Goal: Task Accomplishment & Management: Manage account settings

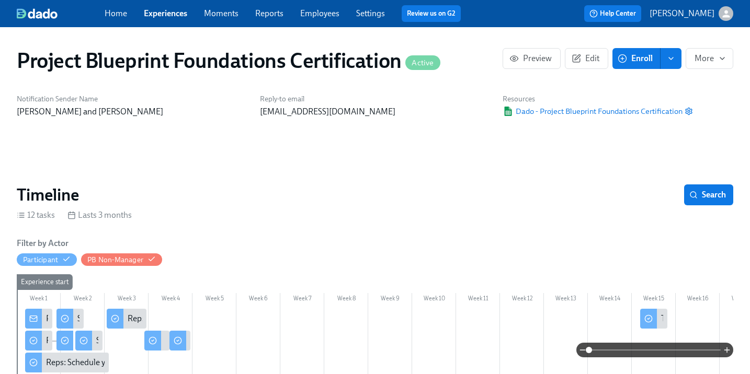
scroll to position [121, 0]
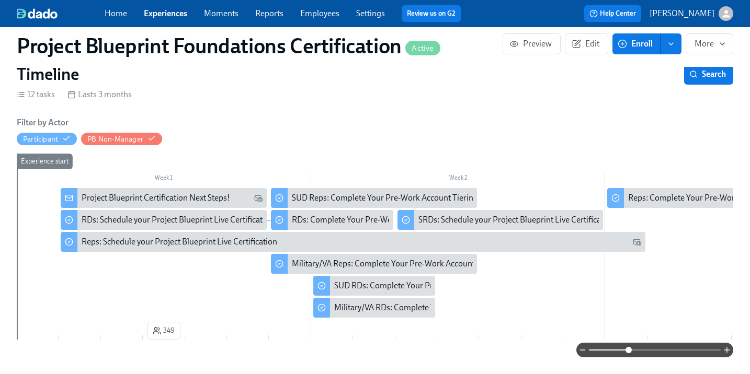
drag, startPoint x: 590, startPoint y: 350, endPoint x: 602, endPoint y: 341, distance: 14.6
click at [628, 351] on span at bounding box center [628, 350] width 6 height 6
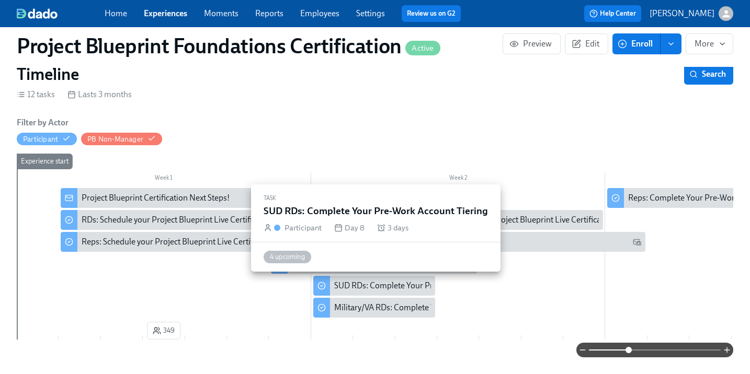
click at [359, 284] on div "SUD RDs: Complete Your Pre-Work Account Tiering" at bounding box center [425, 286] width 183 height 12
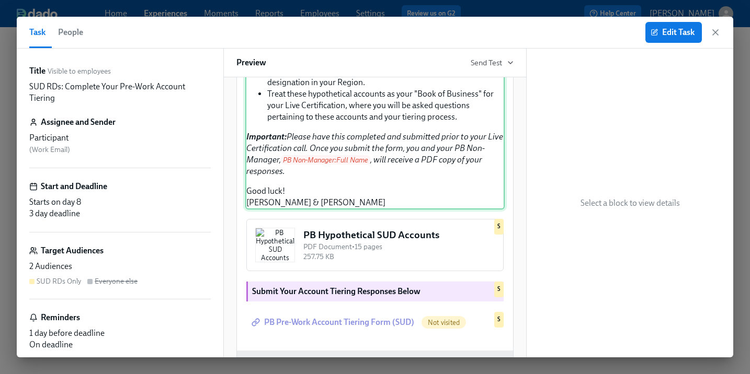
scroll to position [350, 0]
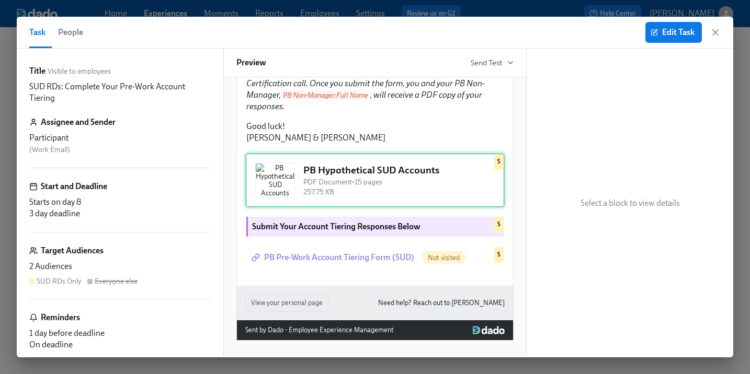
click at [323, 208] on div "PB Hypothetical SUD Accounts PDF Document • 15 pages 257.75 KB S" at bounding box center [374, 180] width 259 height 54
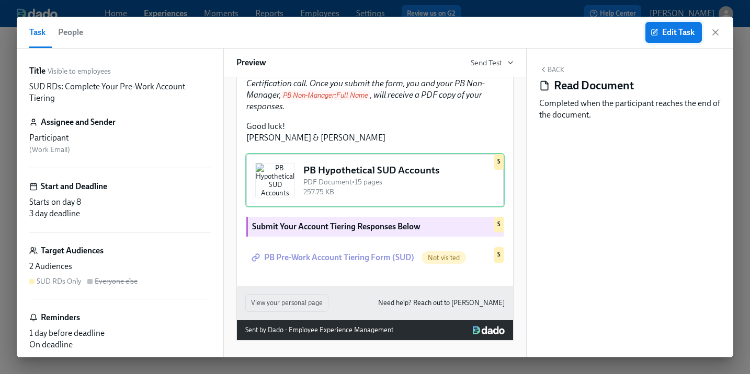
click at [675, 25] on button "Edit Task" at bounding box center [673, 32] width 56 height 21
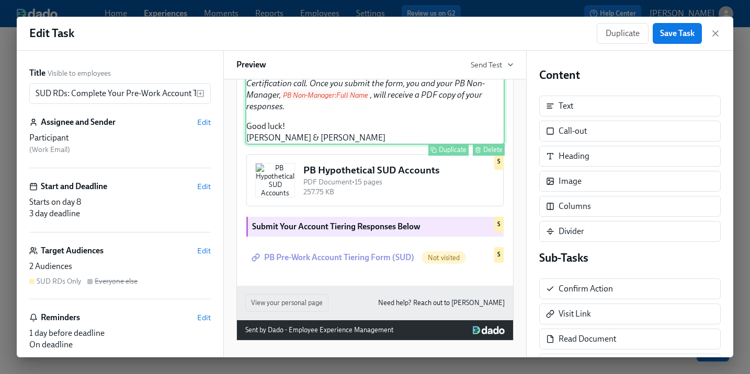
scroll to position [440, 0]
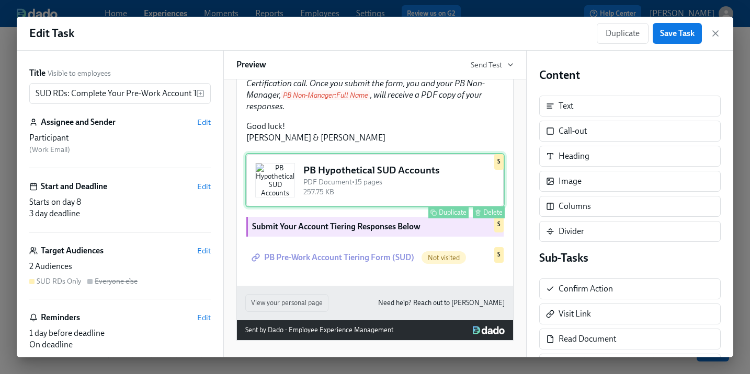
click at [319, 184] on div "PB Hypothetical SUD Accounts PDF Document • 15 pages 257.75 KB Duplicate Delete…" at bounding box center [374, 180] width 259 height 54
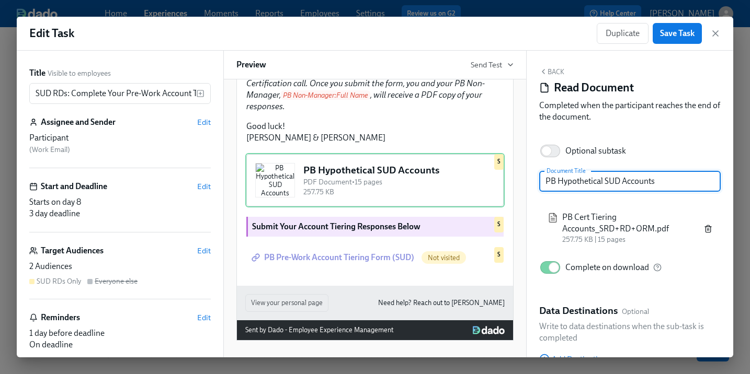
click at [709, 227] on icon "button" at bounding box center [708, 229] width 8 height 8
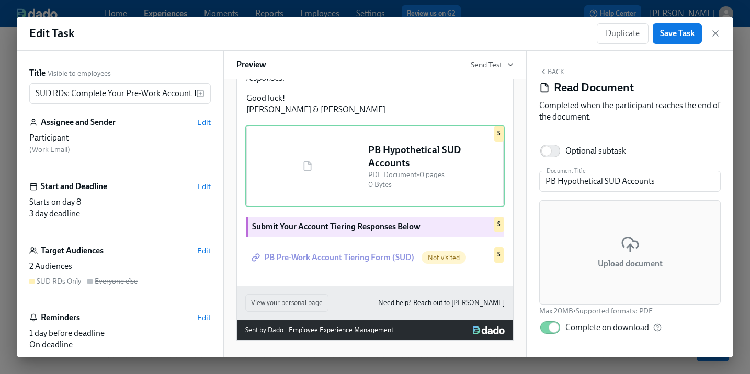
click at [640, 249] on div "Upload document" at bounding box center [629, 252] width 181 height 105
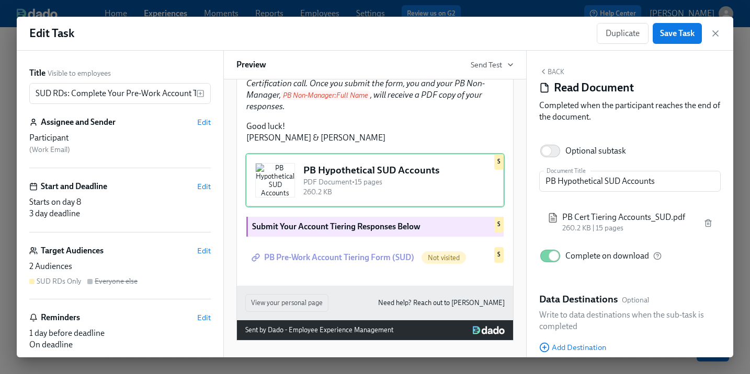
click at [57, 271] on div "2 Audiences" at bounding box center [119, 267] width 181 height 12
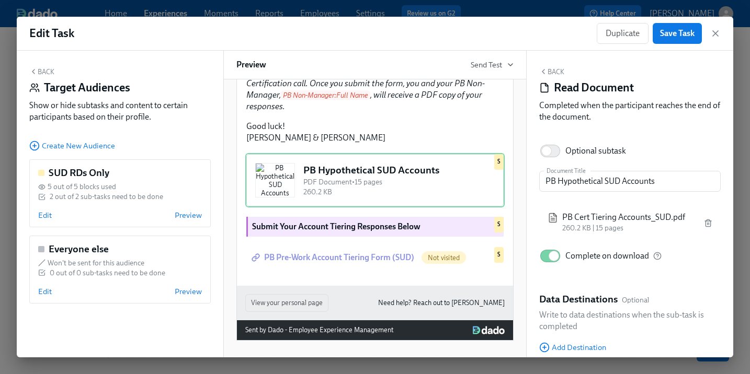
click at [48, 70] on button "Back" at bounding box center [41, 71] width 25 height 8
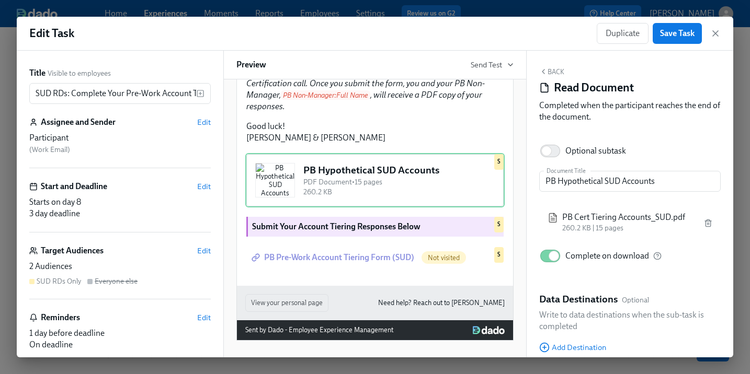
scroll to position [440, 0]
click at [668, 32] on span "Save Task" at bounding box center [677, 33] width 35 height 10
click at [488, 65] on span "Send Test" at bounding box center [491, 65] width 43 height 10
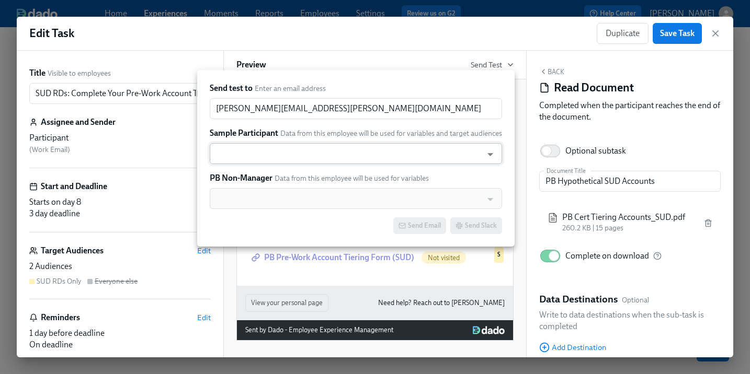
click at [377, 154] on input "text" at bounding box center [346, 153] width 262 height 21
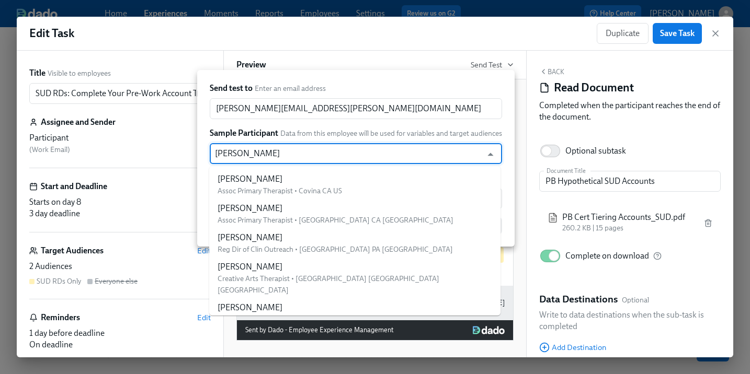
type input "[PERSON_NAME] cr"
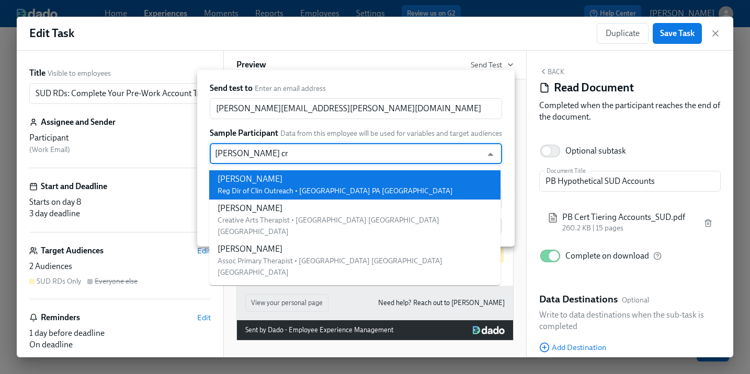
click at [373, 180] on li "[PERSON_NAME] Reg Dir of Clin Outreach • [GEOGRAPHIC_DATA] PA [GEOGRAPHIC_DATA]" at bounding box center [354, 184] width 291 height 29
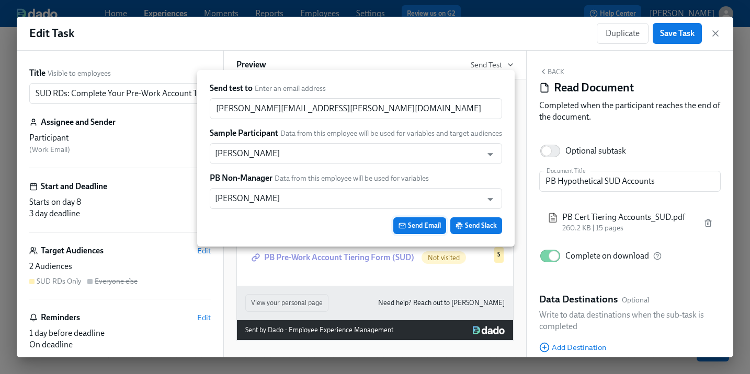
click at [429, 224] on span "Send Email" at bounding box center [419, 226] width 42 height 10
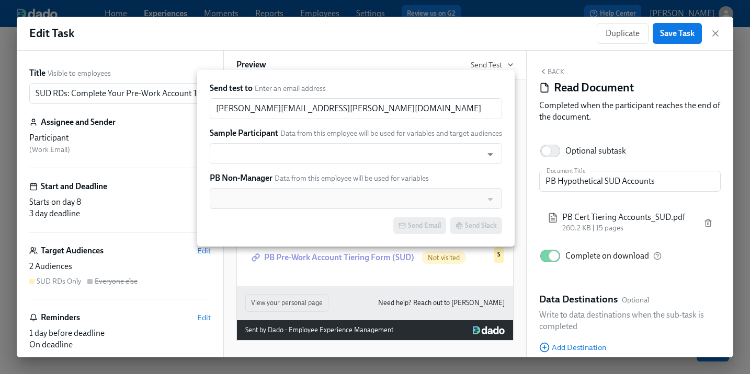
click at [529, 55] on div at bounding box center [375, 187] width 750 height 374
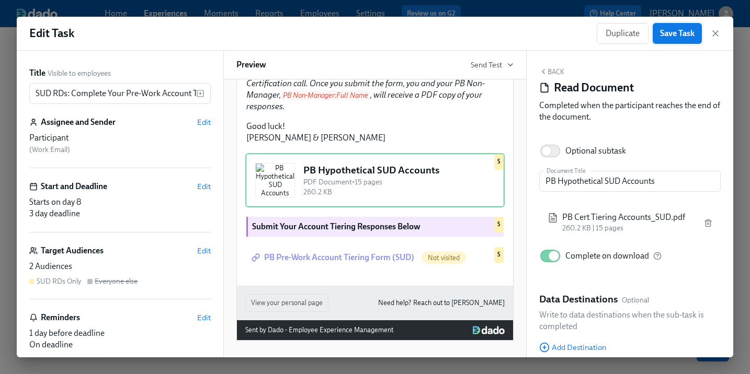
click at [663, 41] on button "Save Task" at bounding box center [676, 33] width 49 height 21
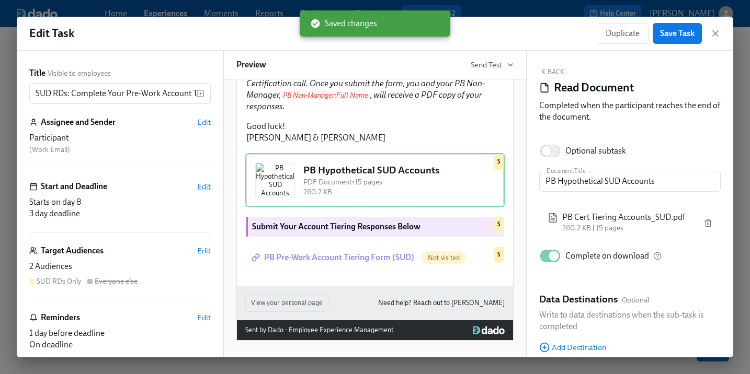
click at [206, 187] on span "Edit" at bounding box center [204, 186] width 14 height 10
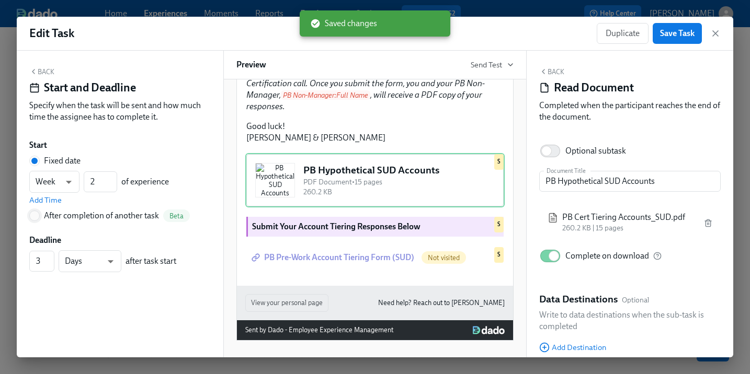
click at [37, 217] on input "After completion of another task Beta" at bounding box center [34, 215] width 9 height 9
radio input "true"
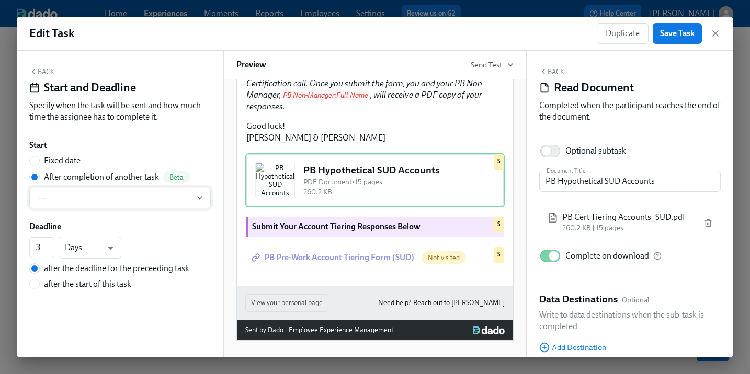
click at [115, 204] on button "---" at bounding box center [119, 198] width 181 height 21
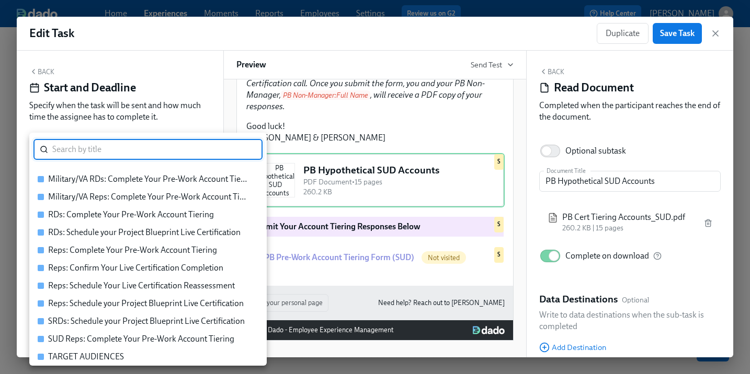
click at [717, 33] on div at bounding box center [375, 187] width 750 height 374
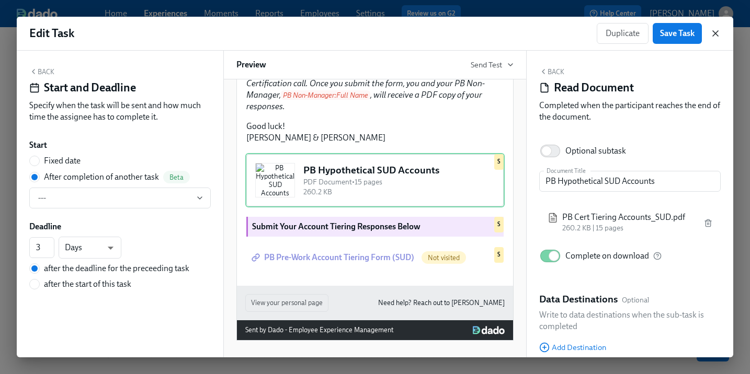
click at [714, 34] on icon "button" at bounding box center [715, 33] width 5 height 5
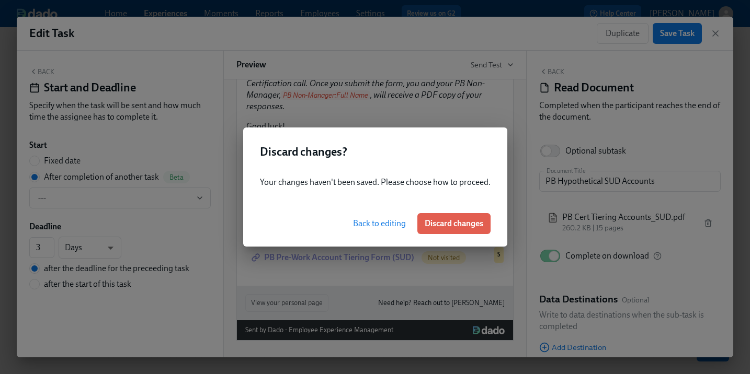
click at [377, 226] on span "Back to editing" at bounding box center [379, 224] width 53 height 10
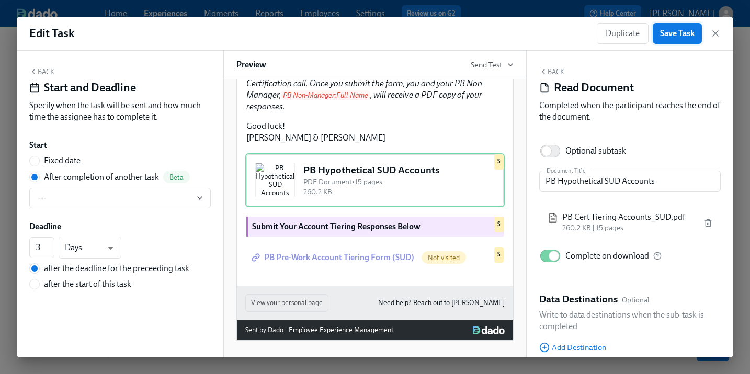
click at [661, 35] on span "Save Task" at bounding box center [677, 33] width 35 height 10
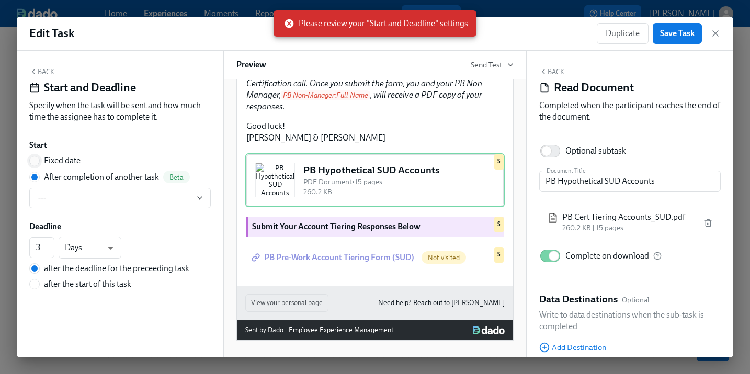
click at [35, 164] on input "Fixed date" at bounding box center [34, 160] width 9 height 9
radio input "true"
radio input "false"
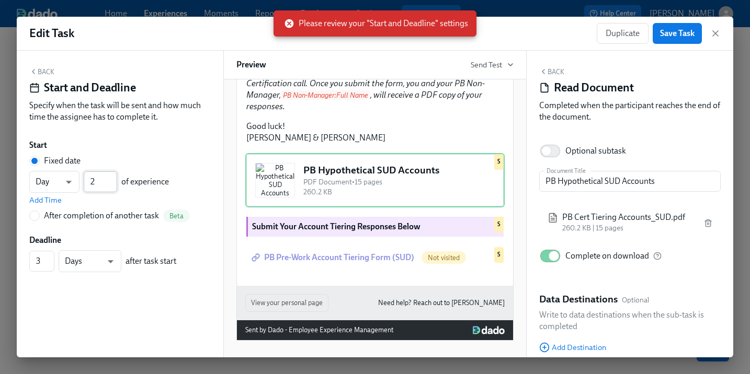
click at [111, 179] on input "2" at bounding box center [100, 181] width 33 height 21
click at [111, 179] on input "3" at bounding box center [100, 181] width 33 height 21
click at [111, 179] on input "4" at bounding box center [100, 181] width 33 height 21
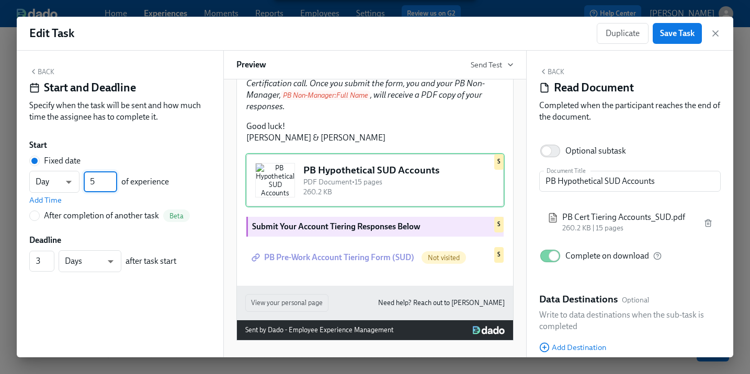
click at [111, 179] on input "5" at bounding box center [100, 181] width 33 height 21
click at [111, 179] on input "6" at bounding box center [100, 181] width 33 height 21
type input "7"
click at [111, 179] on input "7" at bounding box center [100, 181] width 33 height 21
click at [668, 35] on span "Save Task" at bounding box center [677, 33] width 35 height 10
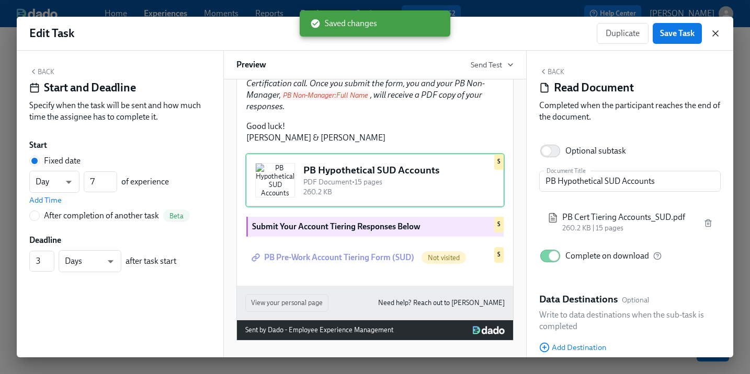
click at [715, 36] on icon "button" at bounding box center [715, 33] width 10 height 10
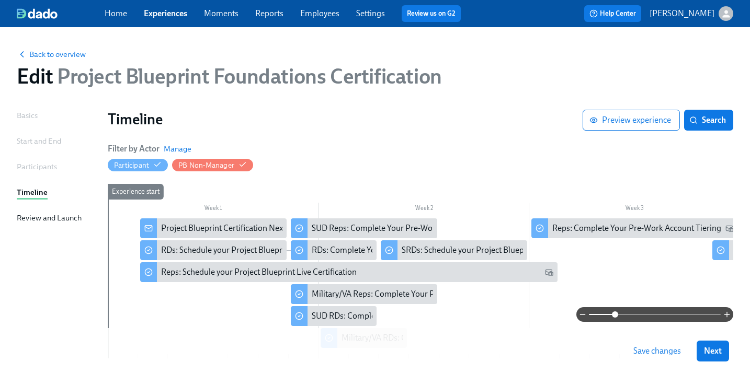
drag, startPoint x: 598, startPoint y: 314, endPoint x: 615, endPoint y: 314, distance: 17.8
click at [615, 314] on span at bounding box center [615, 315] width 6 height 6
click at [250, 250] on div "RDs: Schedule your Project Blueprint Live Certification" at bounding box center [257, 251] width 192 height 12
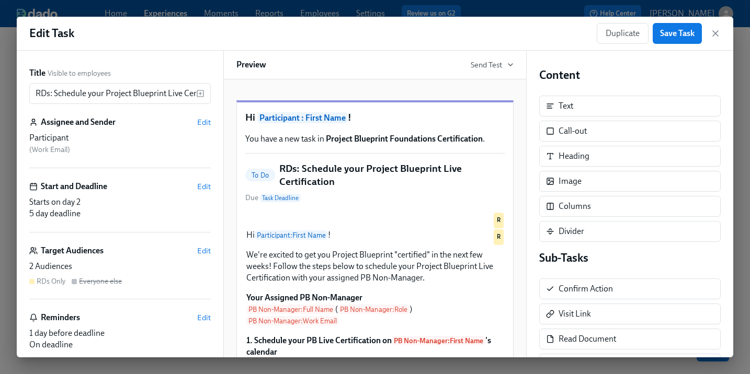
click at [76, 262] on div "2 Audiences" at bounding box center [119, 267] width 181 height 12
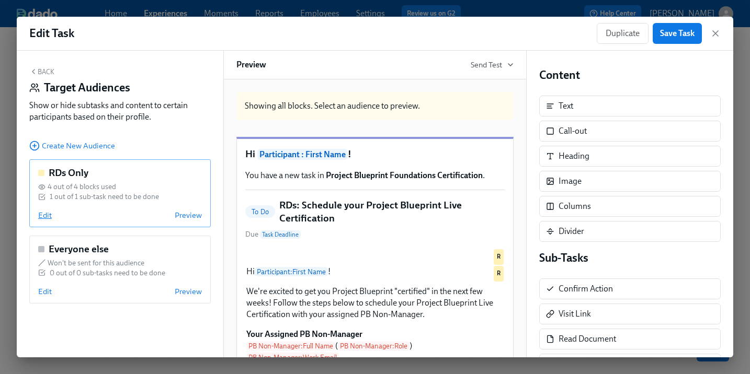
click at [39, 216] on span "Edit" at bounding box center [45, 215] width 14 height 10
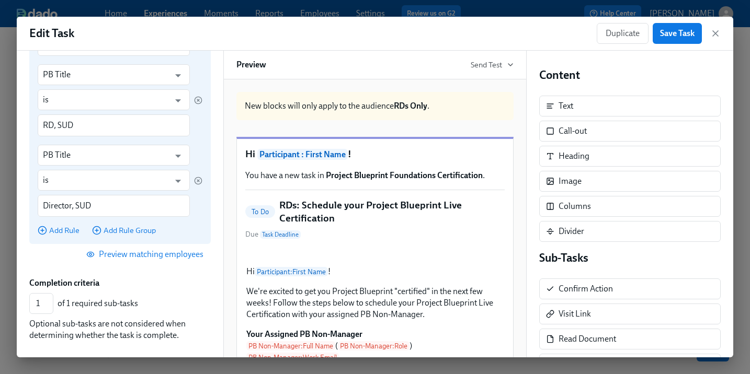
scroll to position [572, 0]
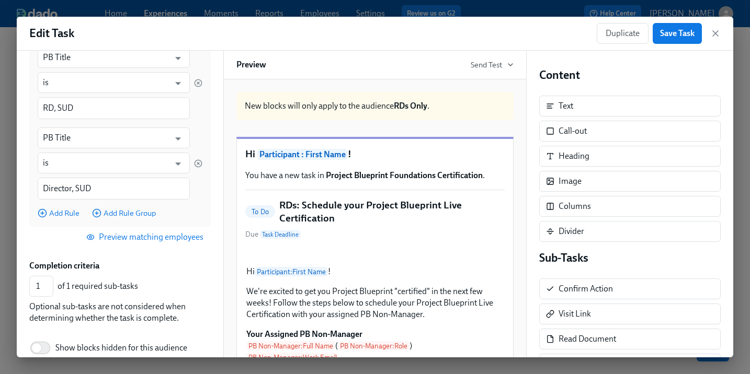
click at [165, 239] on span "Preview matching employees" at bounding box center [145, 237] width 115 height 10
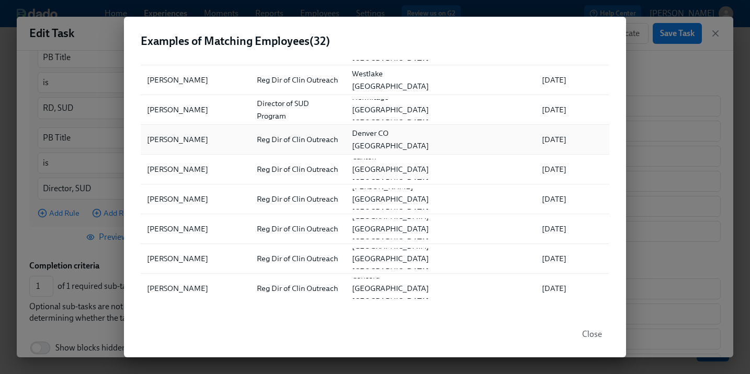
scroll to position [49, 0]
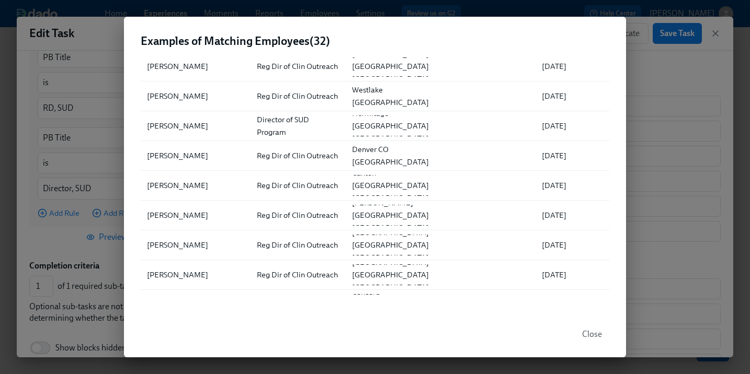
click at [600, 338] on span "Close" at bounding box center [592, 334] width 20 height 10
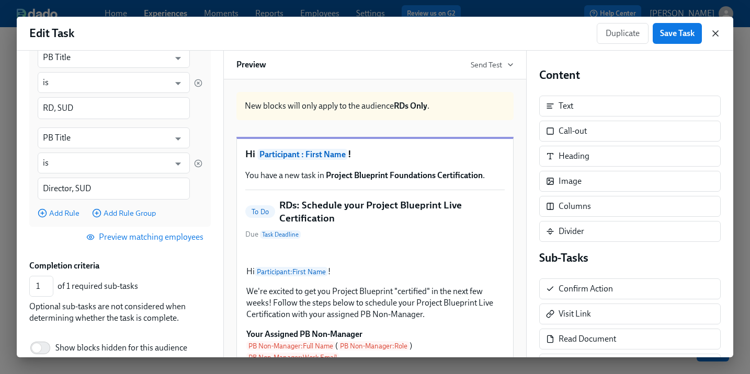
click at [718, 34] on icon "button" at bounding box center [715, 33] width 10 height 10
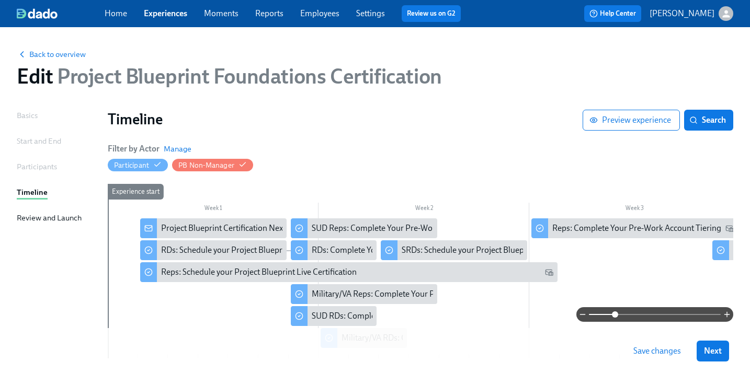
click at [342, 317] on div at bounding box center [420, 314] width 625 height 15
click at [349, 317] on div at bounding box center [420, 314] width 625 height 15
click at [349, 323] on div "SUD RDs: Complete Your Pre-Work Account Tiering" at bounding box center [334, 316] width 86 height 20
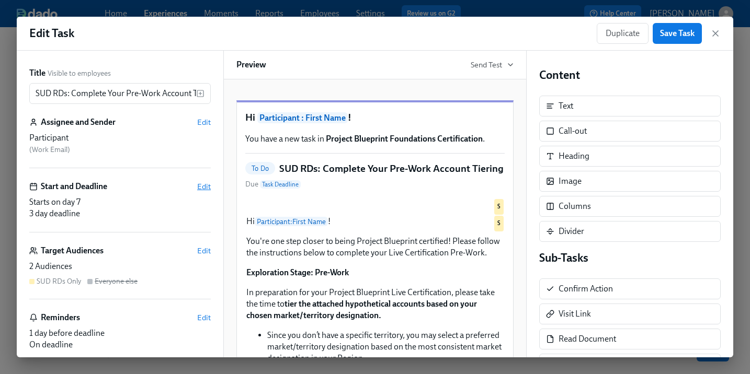
click at [199, 185] on span "Edit" at bounding box center [204, 186] width 14 height 10
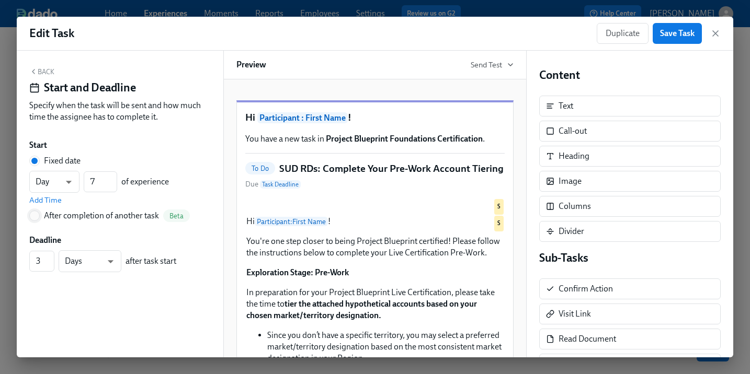
click at [37, 215] on input "After completion of another task Beta" at bounding box center [34, 215] width 9 height 9
radio input "true"
radio input "false"
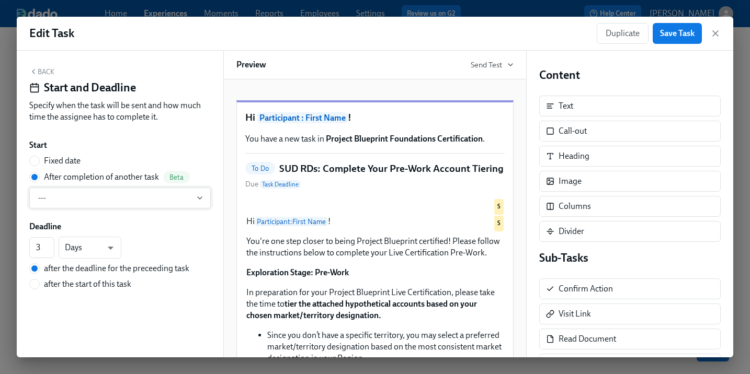
click at [119, 196] on span "---" at bounding box center [120, 198] width 164 height 10
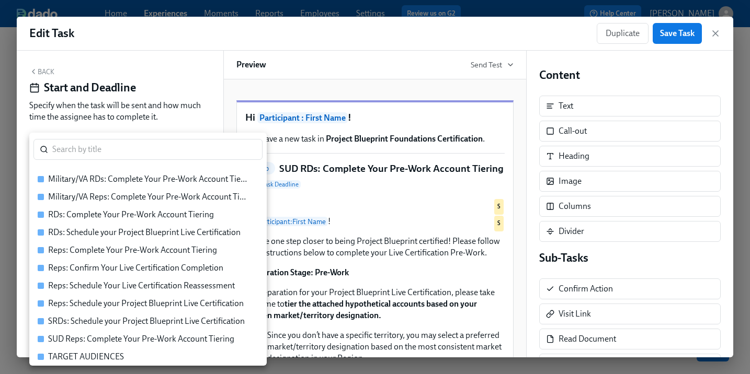
click at [143, 237] on div "RDs: Schedule your Project Blueprint Live Certification" at bounding box center [144, 233] width 192 height 12
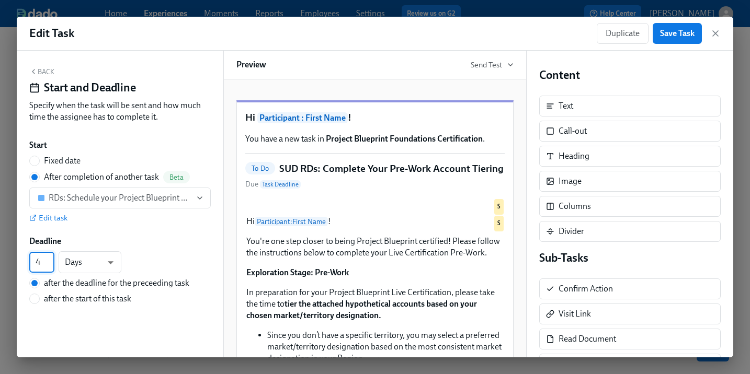
click at [49, 257] on input "4" at bounding box center [41, 262] width 25 height 21
type input "3"
click at [50, 266] on input "3" at bounding box center [41, 262] width 25 height 21
click at [36, 65] on div "Back Start and Deadline Specify when the task will be sent and how much time th…" at bounding box center [120, 204] width 206 height 307
click at [37, 70] on icon "button" at bounding box center [33, 71] width 8 height 8
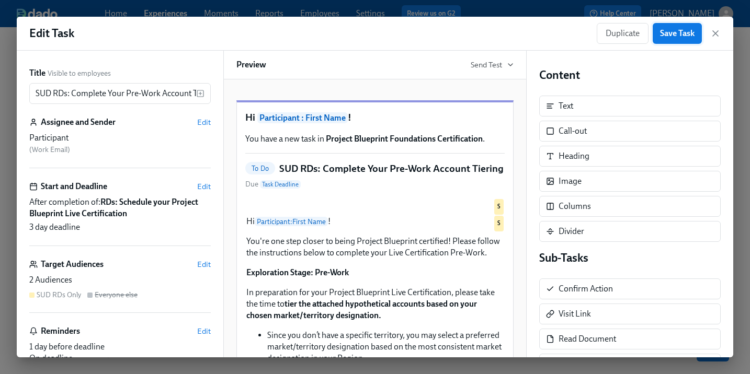
click at [664, 35] on span "Save Task" at bounding box center [677, 33] width 35 height 10
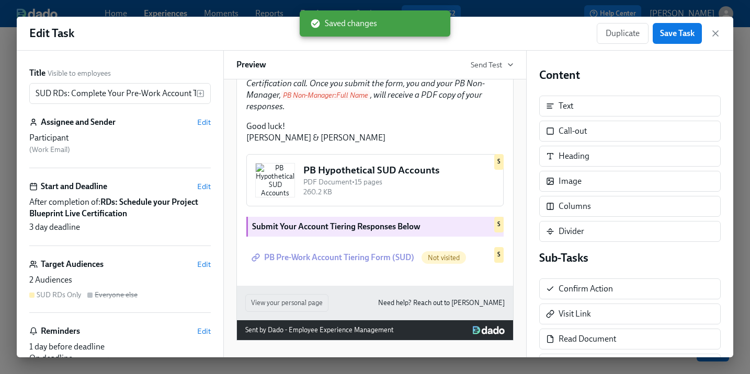
scroll to position [411, 0]
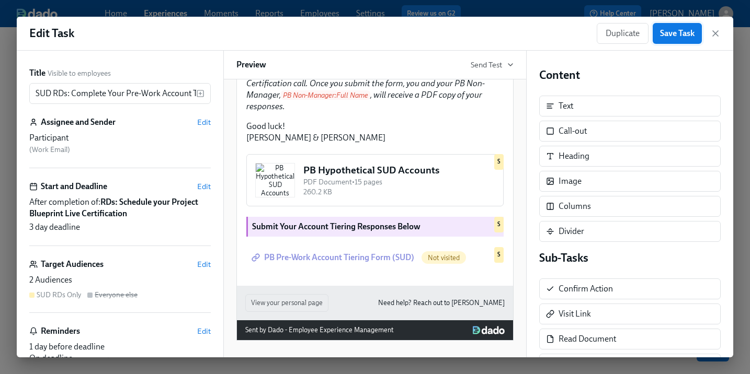
click at [682, 38] on span "Save Task" at bounding box center [677, 33] width 35 height 10
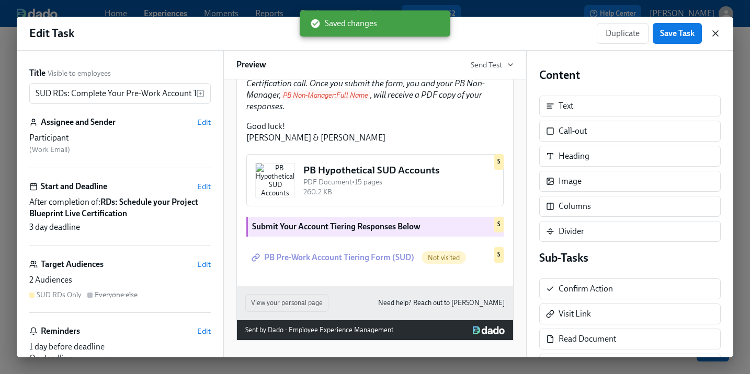
click at [715, 33] on icon "button" at bounding box center [715, 33] width 5 height 5
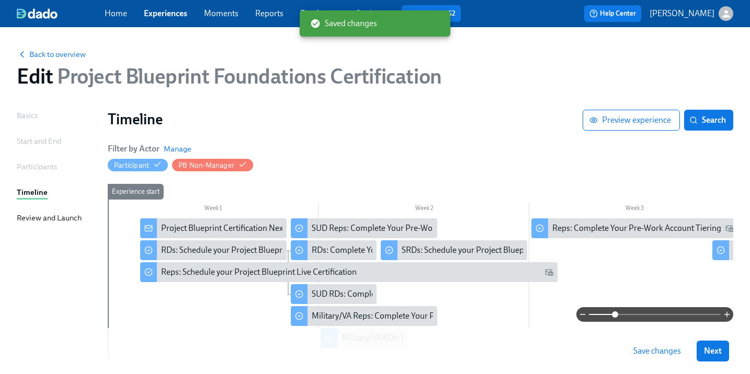
click at [675, 355] on span "Save changes" at bounding box center [657, 351] width 48 height 10
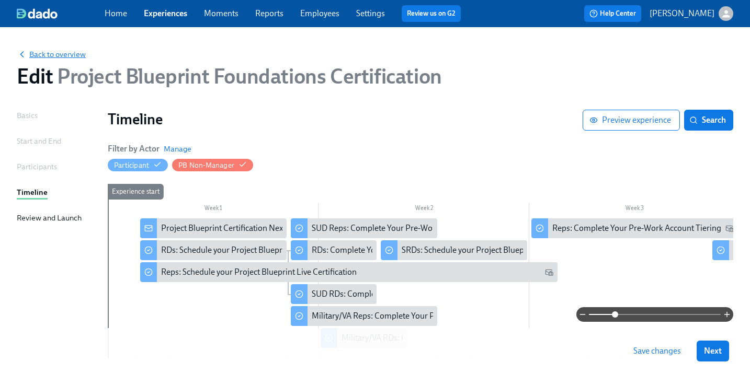
click at [67, 54] on span "Back to overview" at bounding box center [51, 54] width 69 height 10
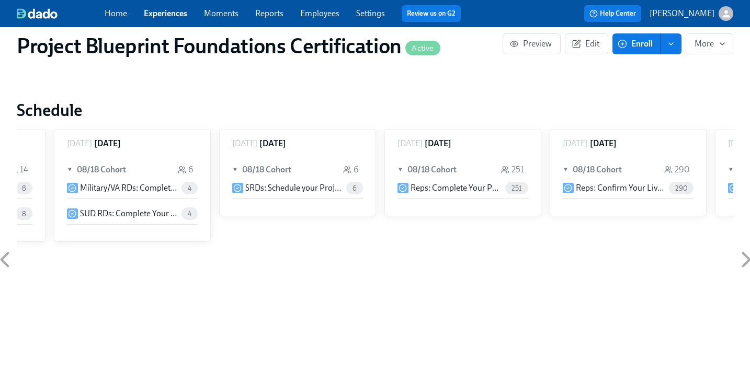
scroll to position [0, 652]
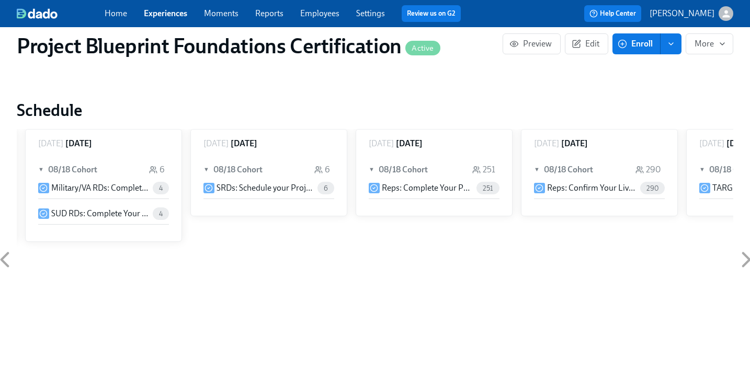
click at [4, 263] on icon at bounding box center [5, 260] width 26 height 26
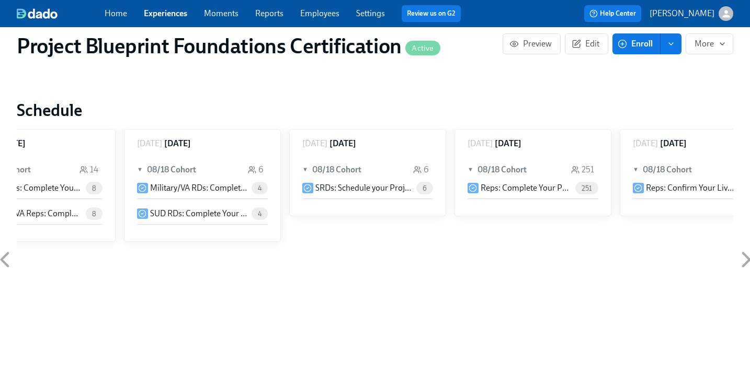
scroll to position [0, 487]
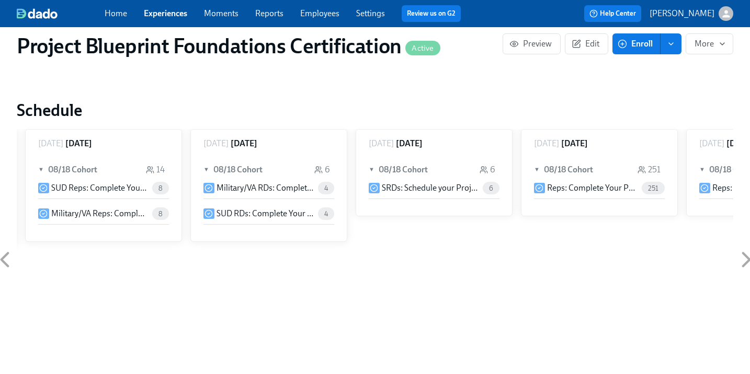
click at [4, 263] on icon at bounding box center [5, 260] width 26 height 26
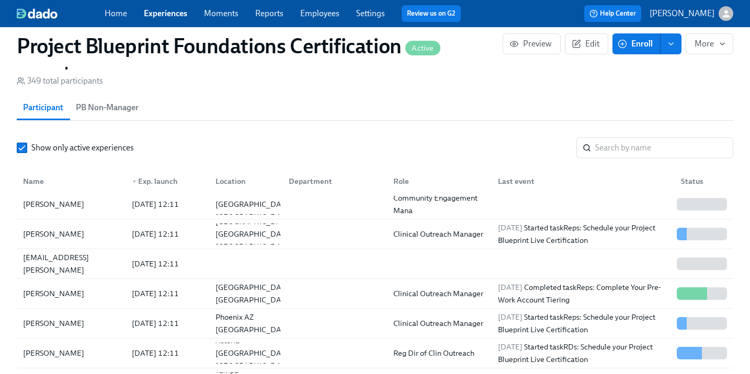
scroll to position [808, 0]
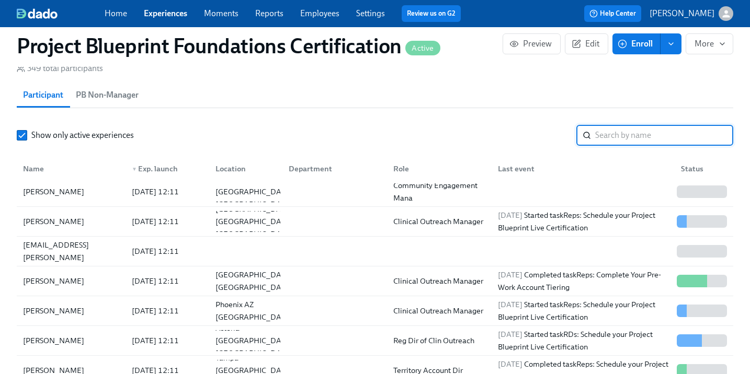
click at [613, 134] on input "search" at bounding box center [664, 135] width 138 height 21
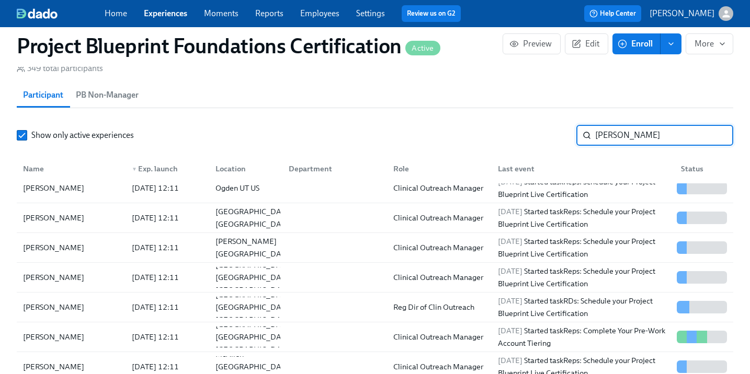
type input "[PERSON_NAME]"
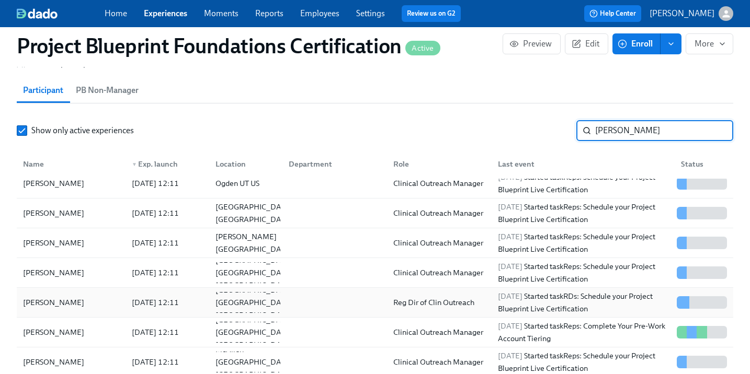
click at [93, 311] on div "[PERSON_NAME]" at bounding box center [71, 302] width 105 height 21
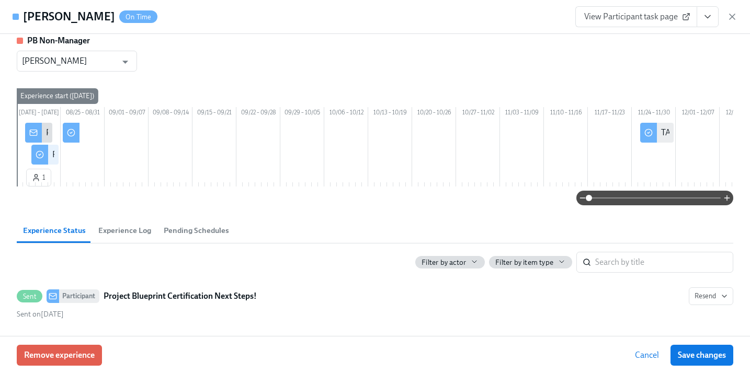
scroll to position [5, 0]
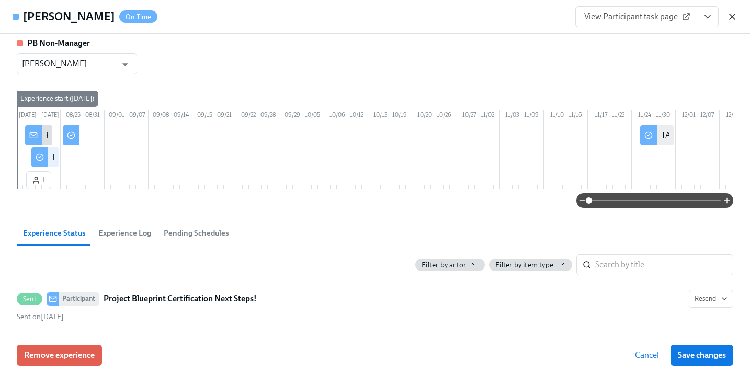
click at [727, 16] on icon "button" at bounding box center [732, 17] width 10 height 10
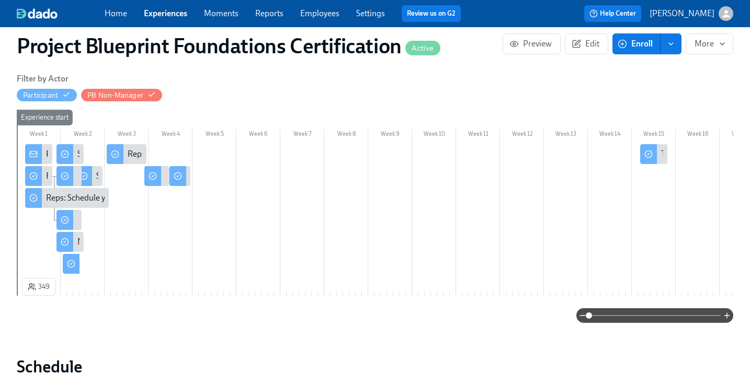
scroll to position [155, 0]
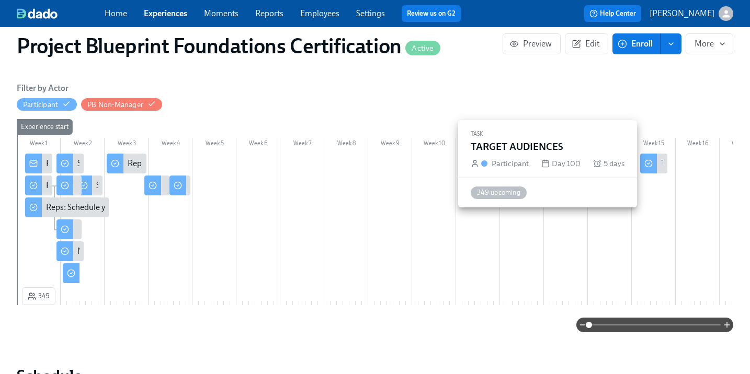
click at [653, 163] on div at bounding box center [648, 164] width 17 height 20
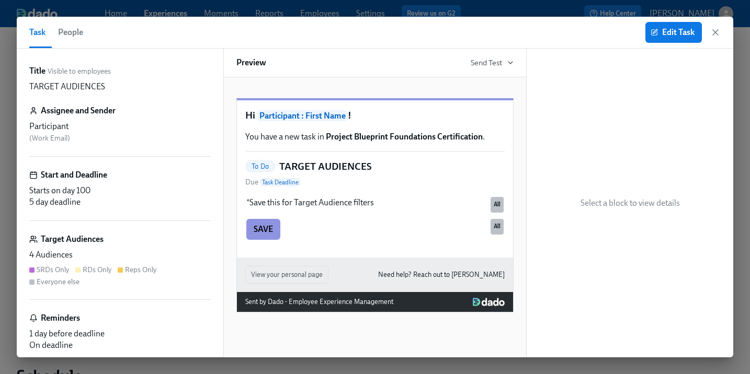
scroll to position [23, 0]
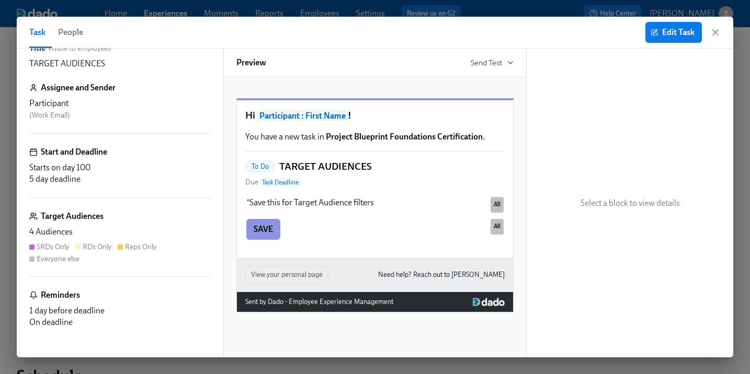
click at [643, 39] on div "Task People Edit Task" at bounding box center [375, 33] width 716 height 32
click at [656, 35] on icon "button" at bounding box center [654, 33] width 6 height 6
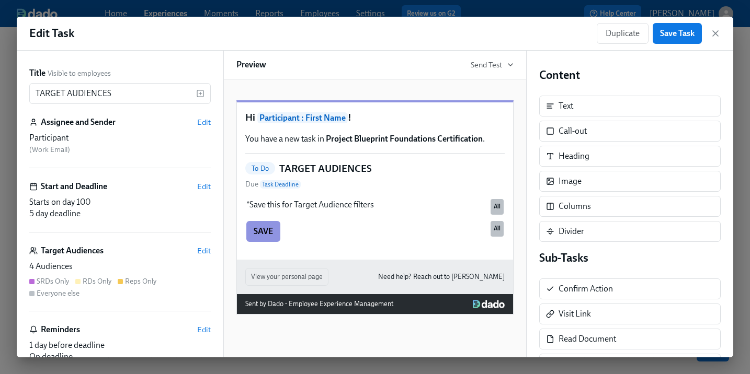
scroll to position [81, 0]
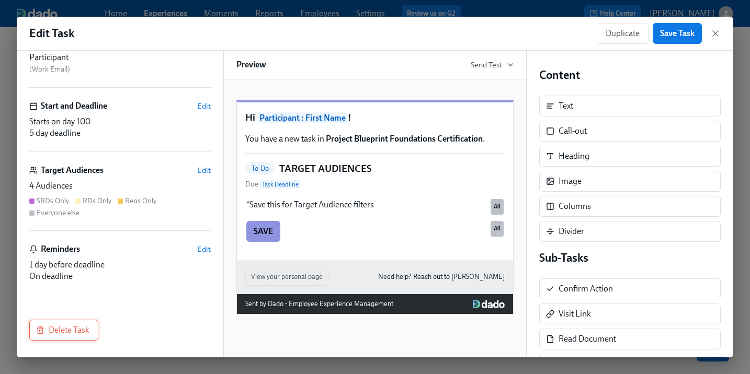
click at [88, 336] on button "Delete Task" at bounding box center [63, 330] width 69 height 21
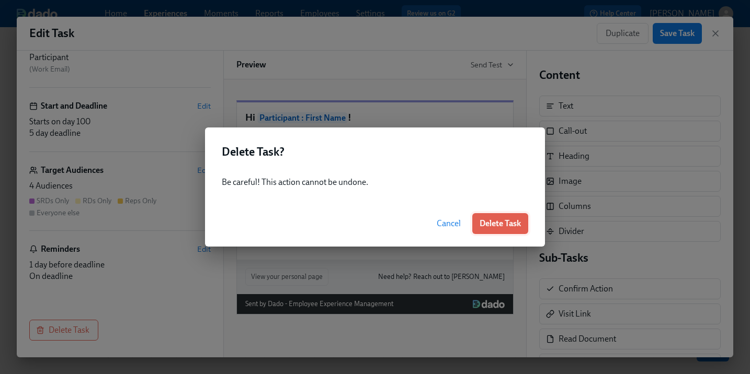
click at [507, 222] on span "Delete Task" at bounding box center [499, 224] width 41 height 10
